Goal: Information Seeking & Learning: Learn about a topic

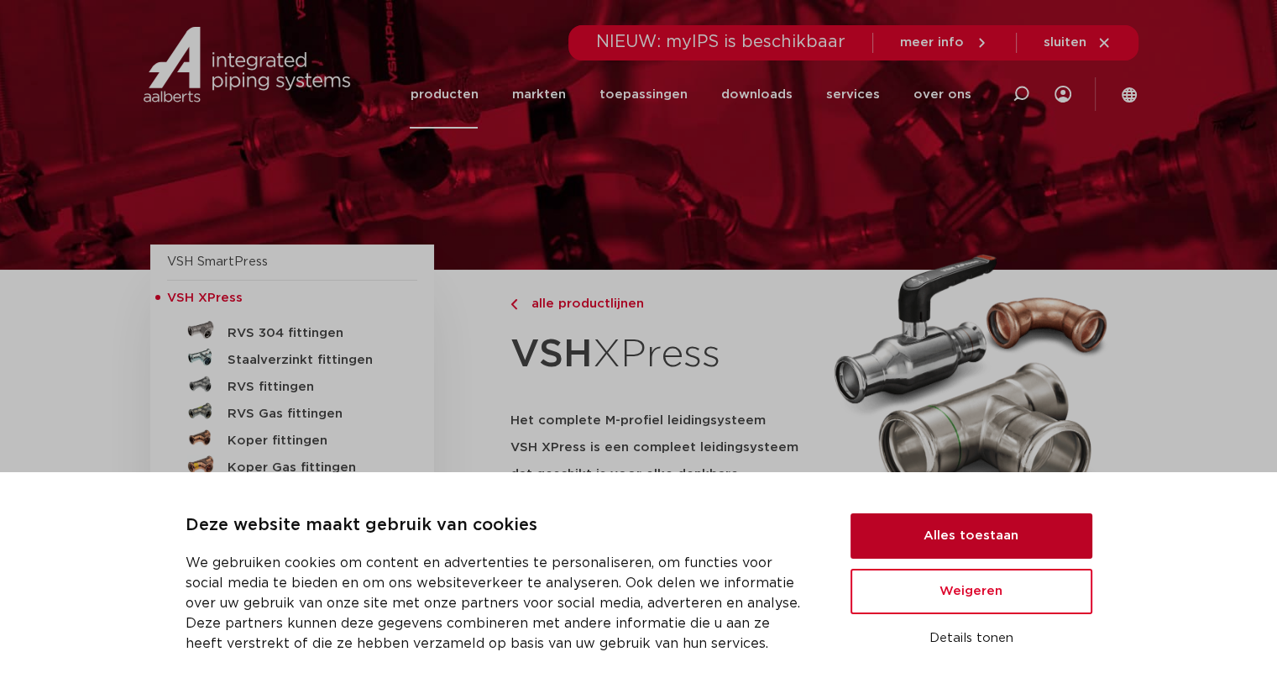
click at [996, 538] on button "Alles toestaan" at bounding box center [972, 535] width 242 height 45
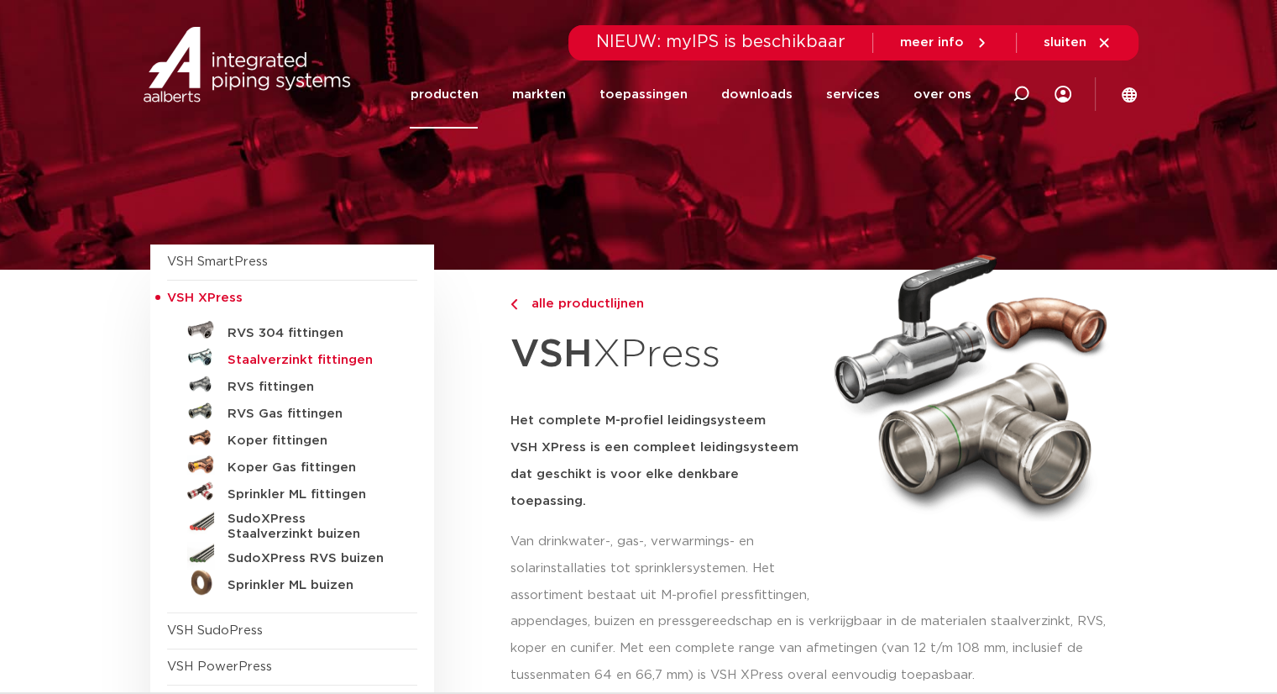
click at [310, 354] on h5 "Staalverzinkt fittingen" at bounding box center [311, 360] width 166 height 15
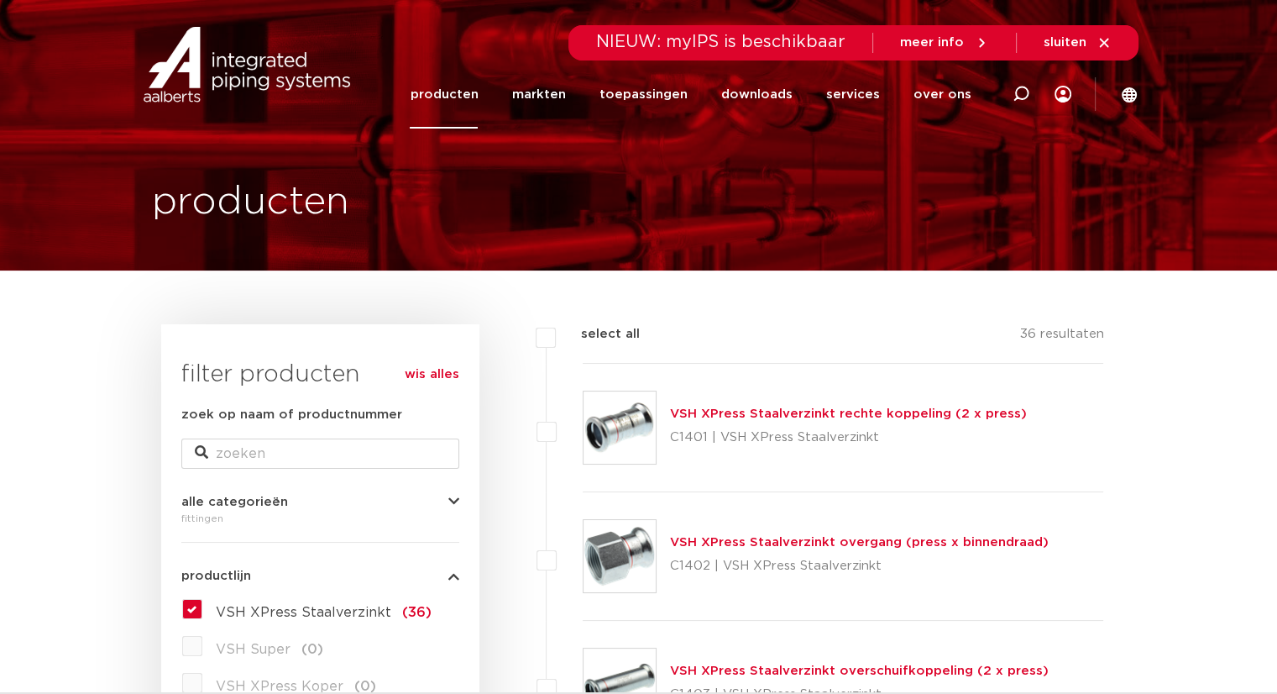
click at [464, 95] on link "producten" at bounding box center [444, 94] width 68 height 68
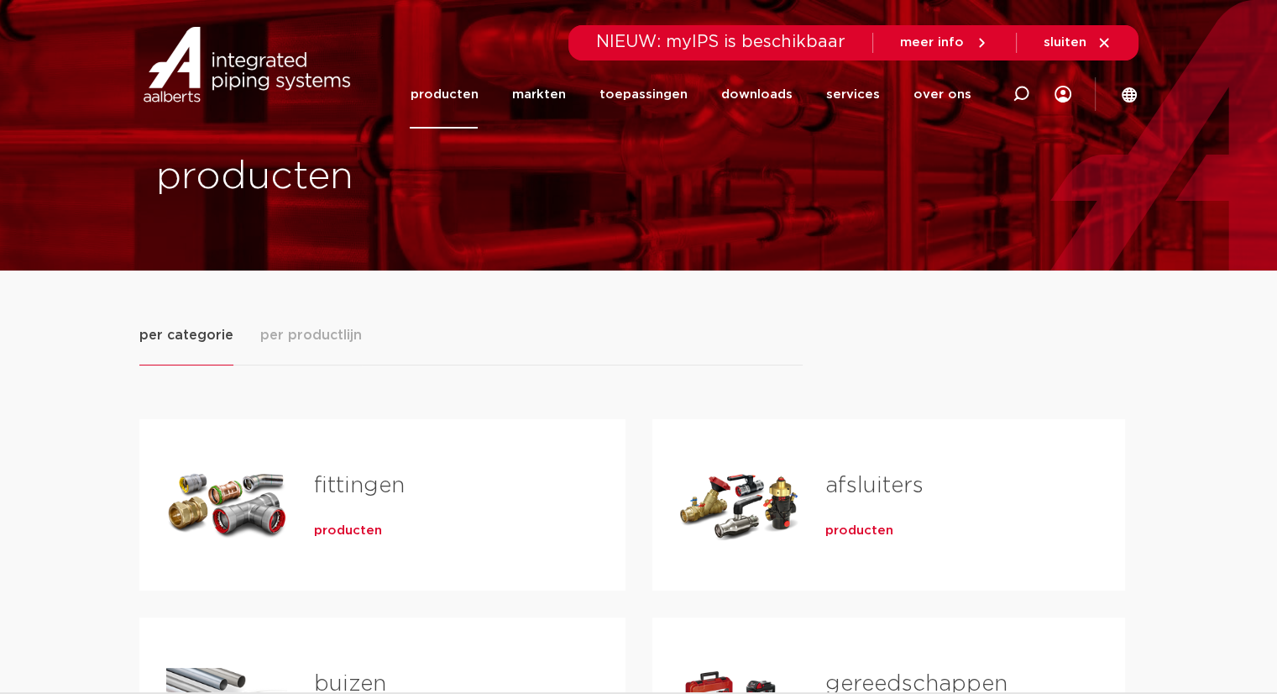
click at [440, 659] on div "buizen producten" at bounding box center [443, 703] width 312 height 118
click at [334, 679] on link "buizen" at bounding box center [350, 684] width 72 height 22
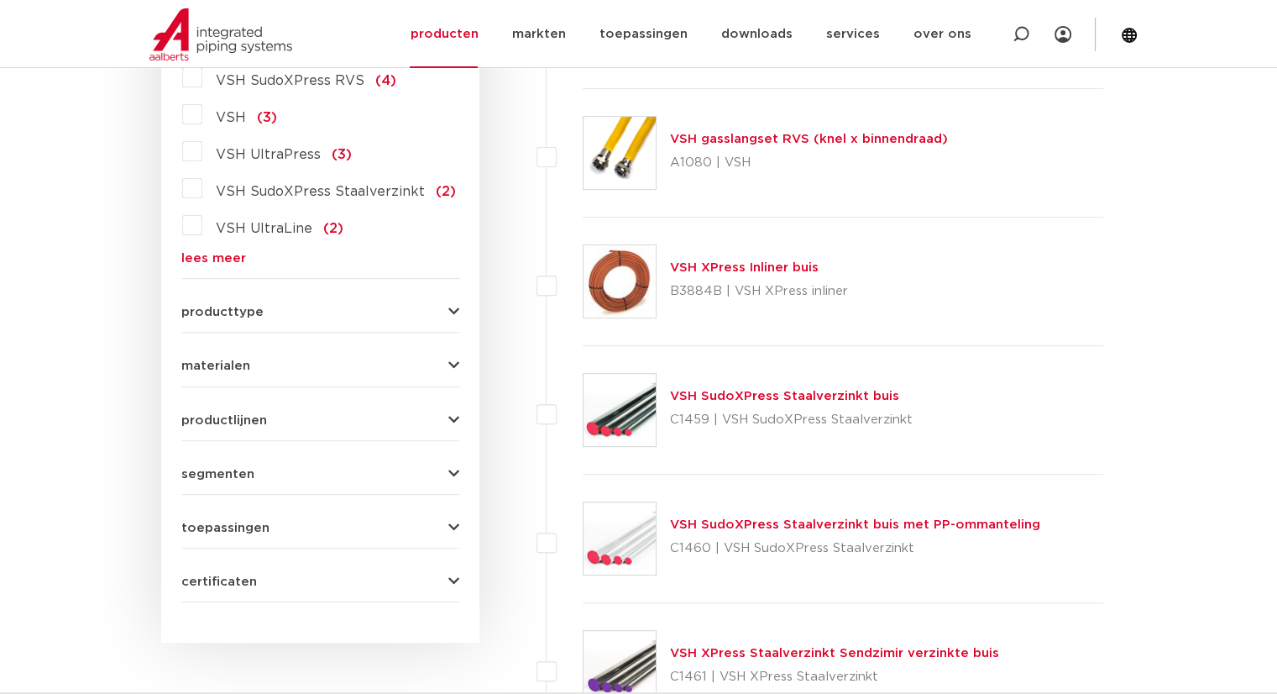
scroll to position [545, 0]
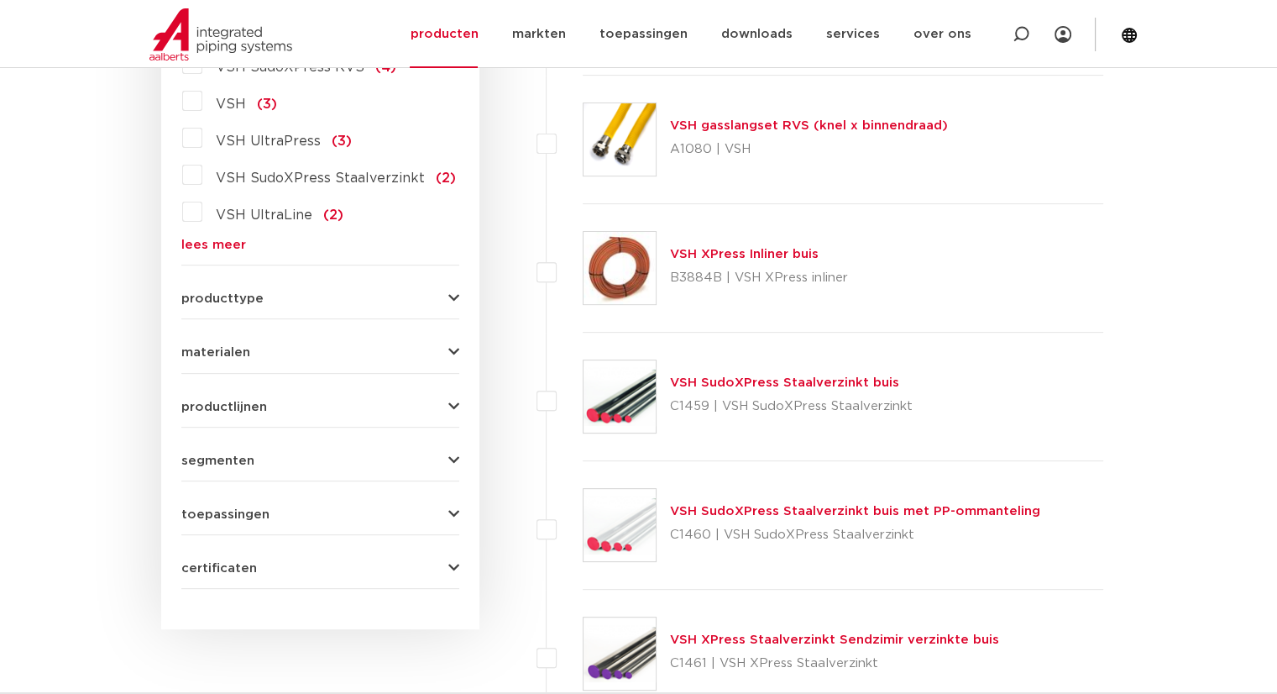
click at [440, 309] on form "zoek op naam of productnummer alle categorieën buizen fittingen afsluiters buiz…" at bounding box center [320, 224] width 278 height 729
click at [454, 299] on icon "button" at bounding box center [453, 298] width 11 height 13
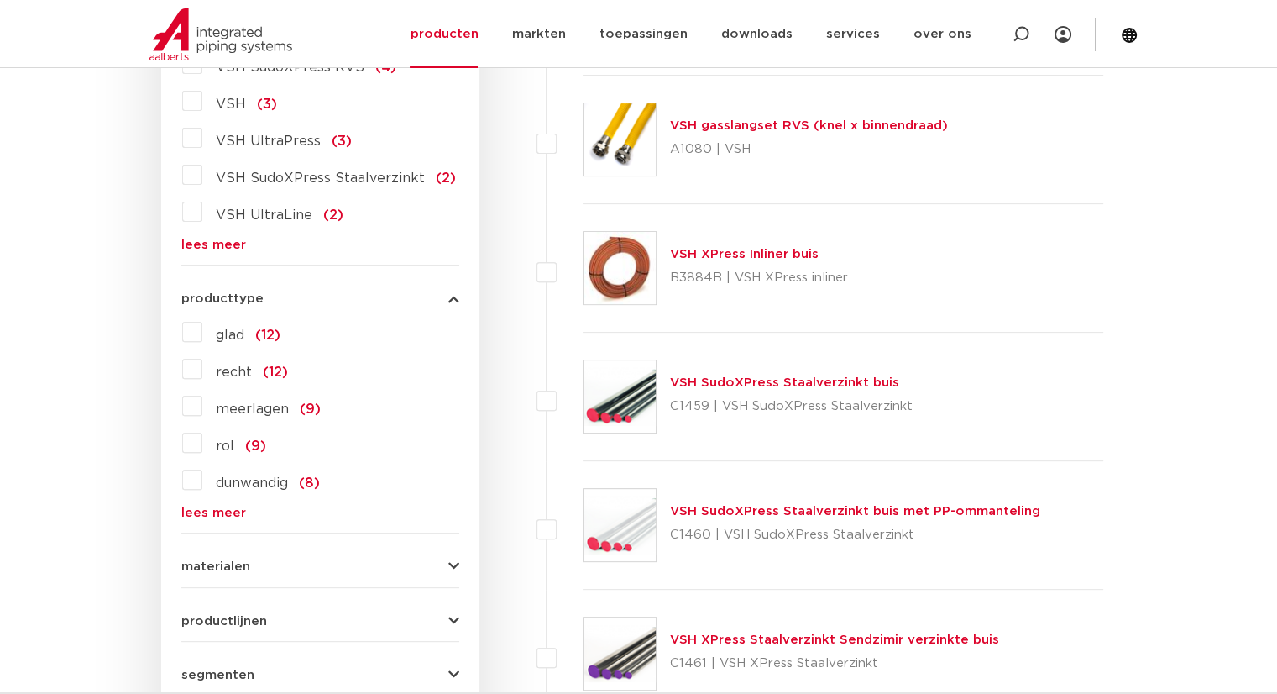
click at [454, 299] on icon "button" at bounding box center [453, 298] width 11 height 13
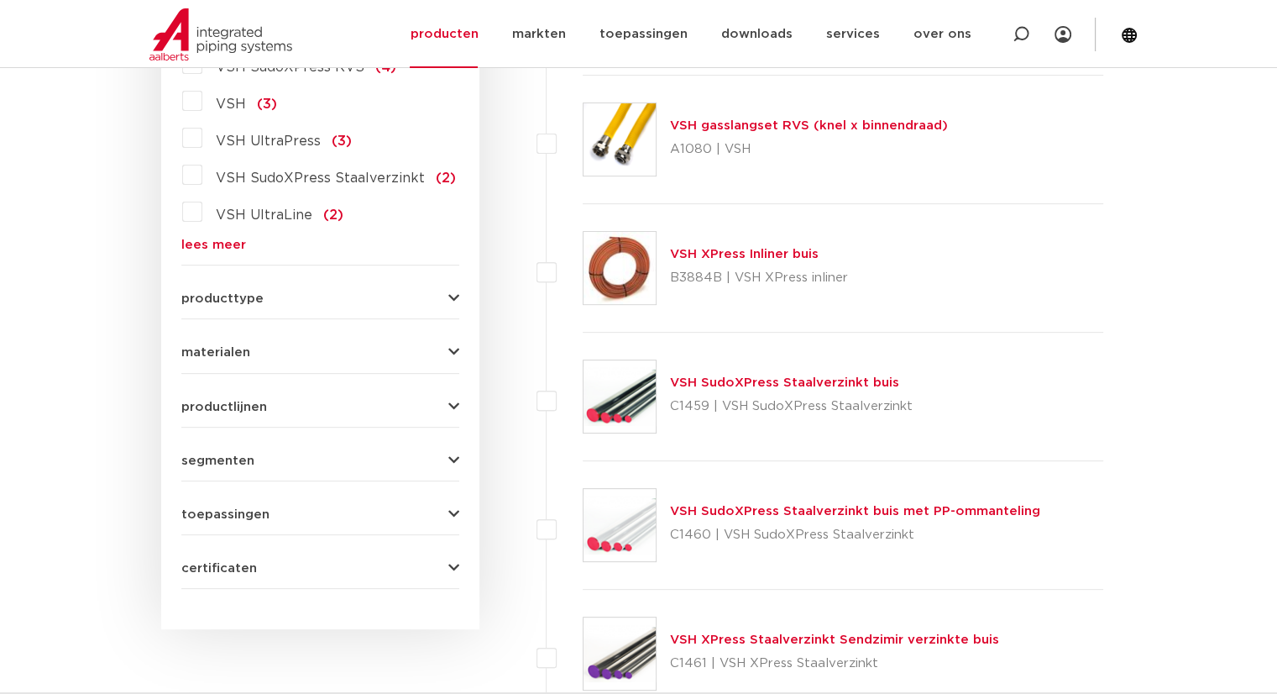
click at [448, 303] on icon "button" at bounding box center [453, 298] width 11 height 13
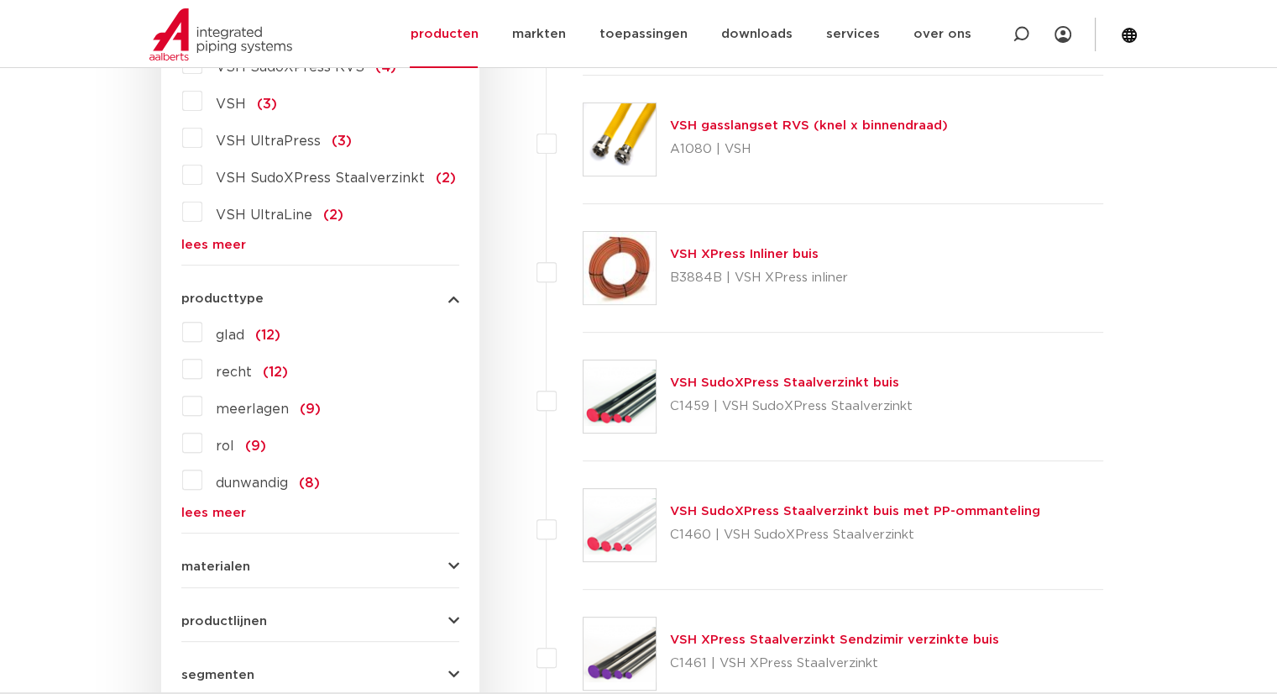
click at [448, 303] on icon "button" at bounding box center [453, 298] width 11 height 13
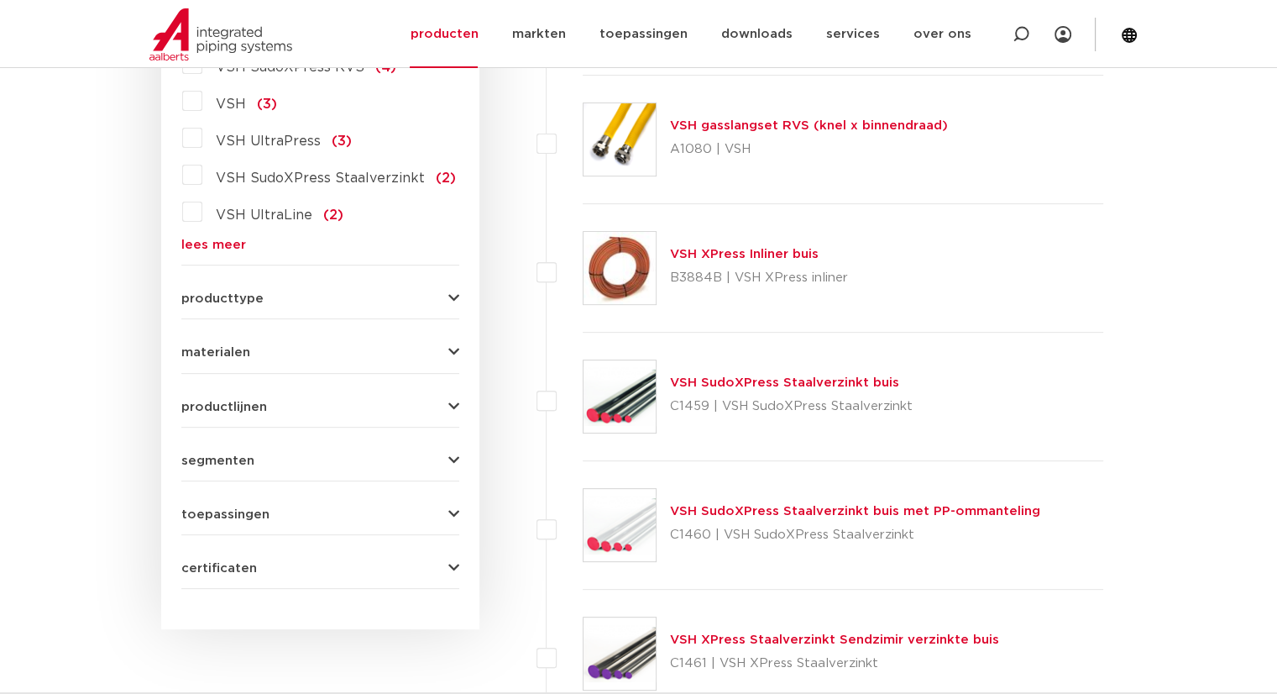
click at [454, 348] on icon "button" at bounding box center [453, 352] width 11 height 13
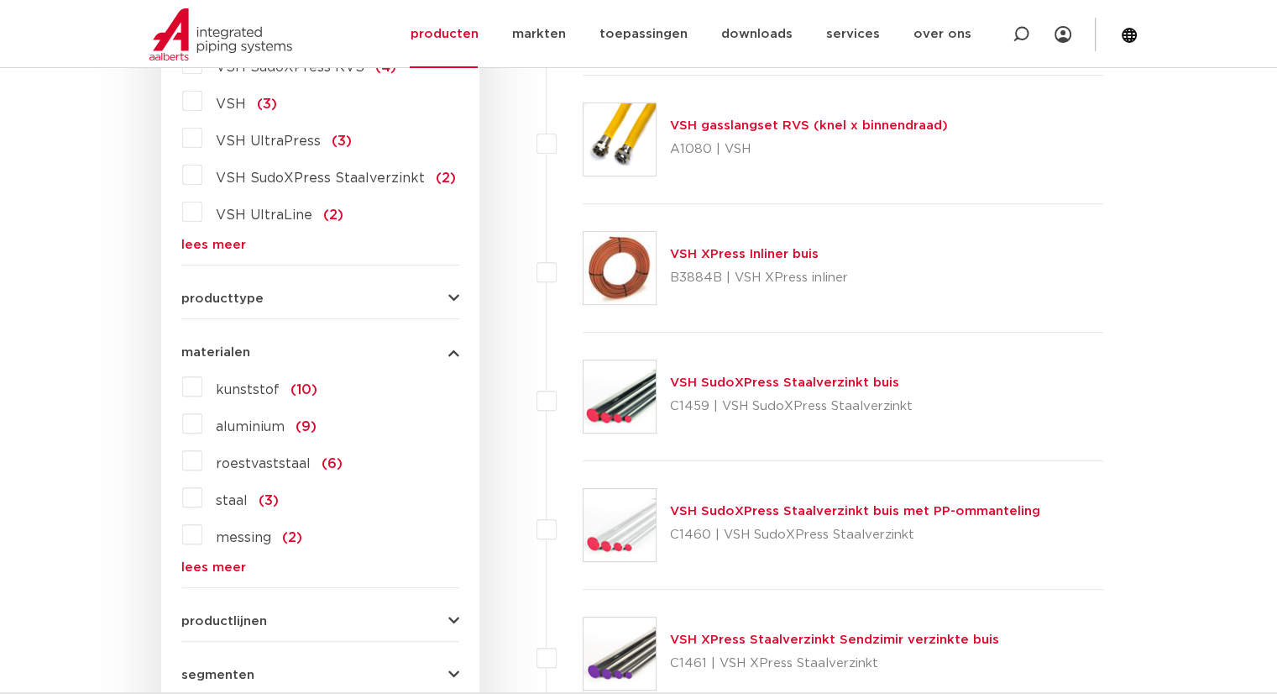
click at [217, 567] on link "lees meer" at bounding box center [320, 567] width 278 height 13
click at [283, 463] on span "roestvaststaal" at bounding box center [263, 463] width 95 height 13
click at [0, 0] on input "roestvaststaal (6)" at bounding box center [0, 0] width 0 height 0
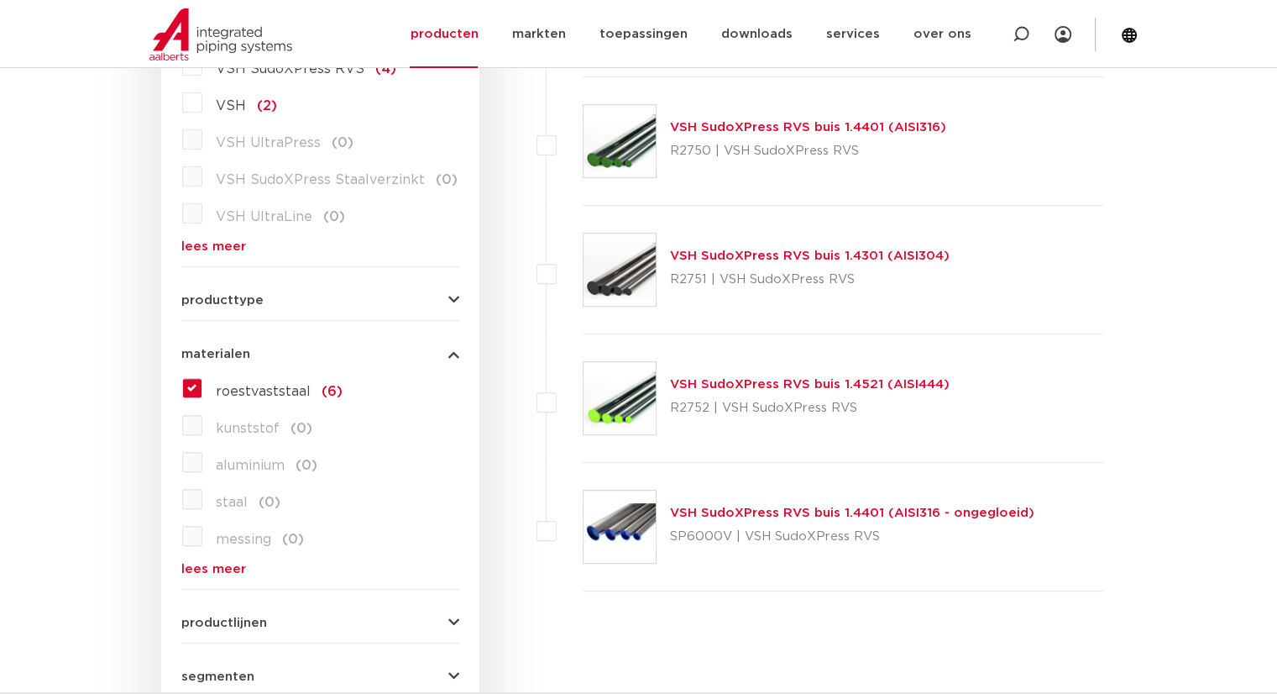
scroll to position [544, 0]
